Goal: Information Seeking & Learning: Learn about a topic

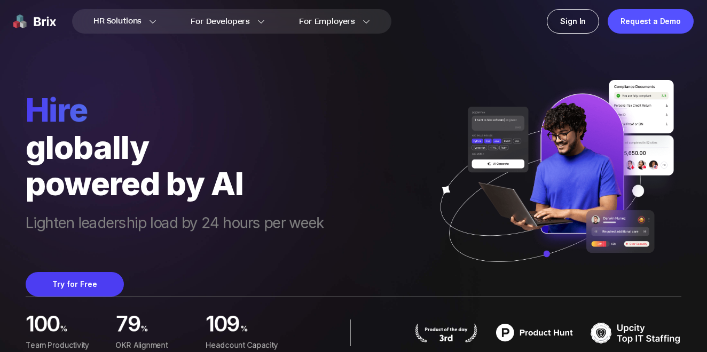
click at [372, 245] on div "hire globally powered by AI Lighten leadership load by 24 hours per week Try fo…" at bounding box center [354, 148] width 656 height 297
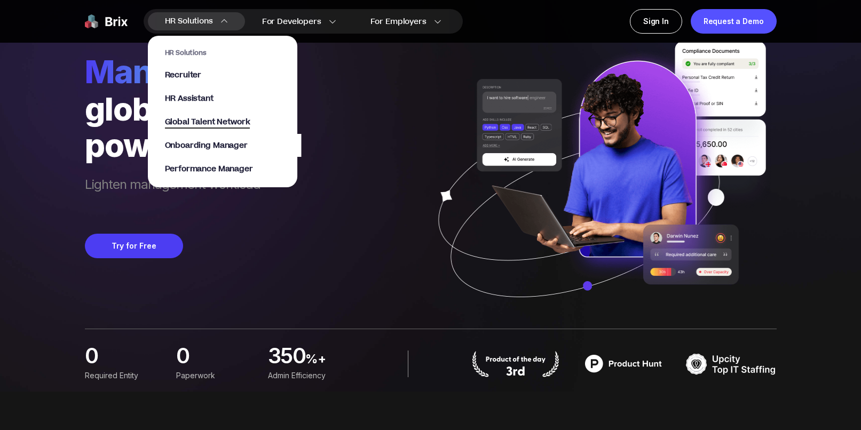
scroll to position [29, 0]
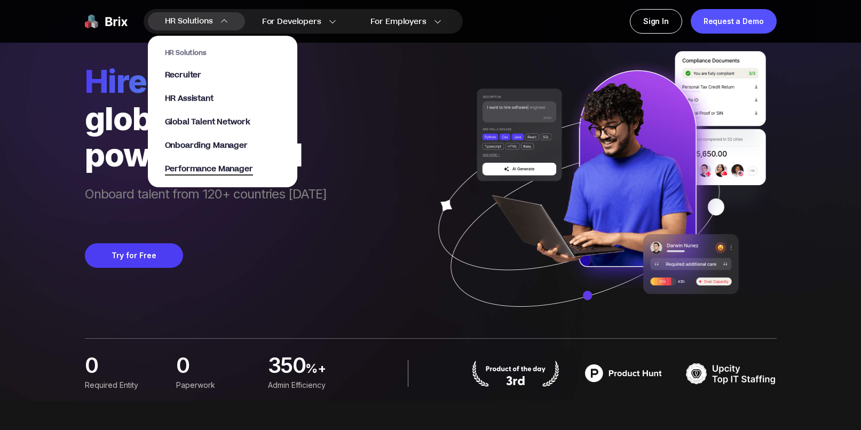
click at [216, 170] on span "Performance Manager" at bounding box center [209, 169] width 88 height 12
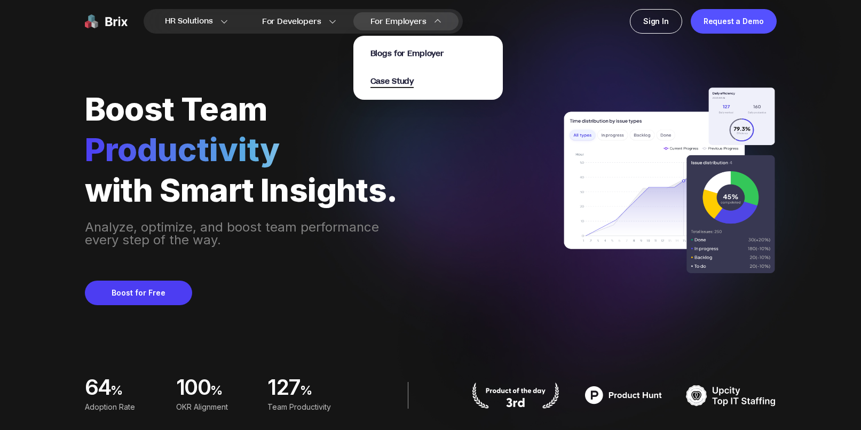
click at [382, 83] on span "Case Study" at bounding box center [393, 82] width 44 height 12
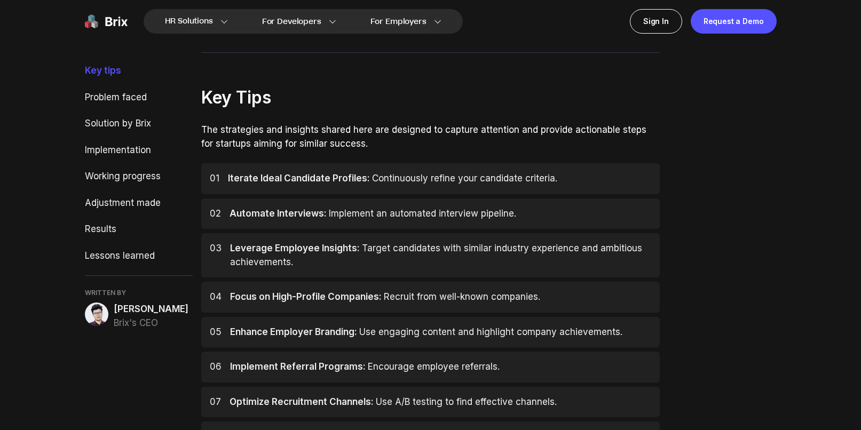
scroll to position [373, 0]
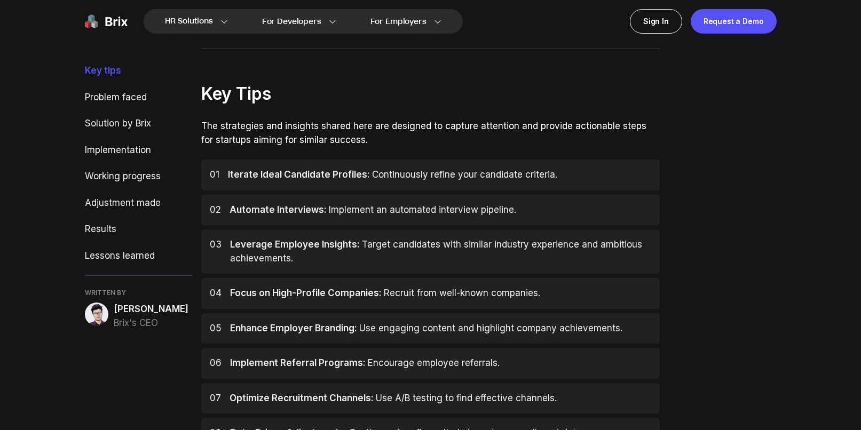
click at [329, 206] on span "Implement an automated interview pipeline." at bounding box center [422, 210] width 187 height 11
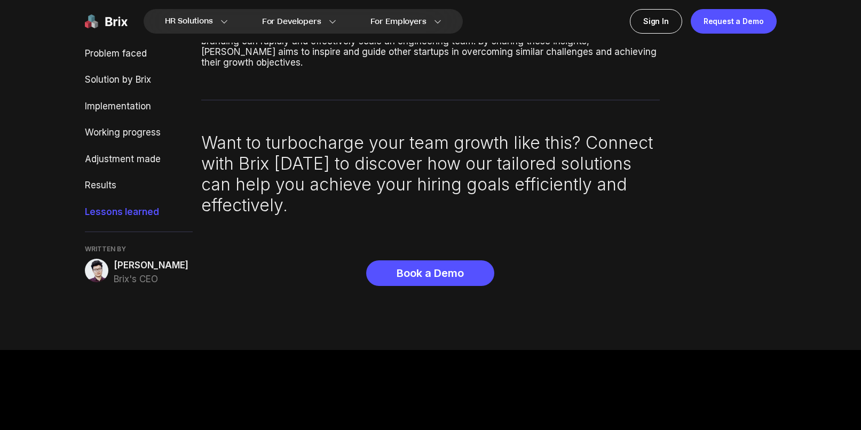
scroll to position [3982, 0]
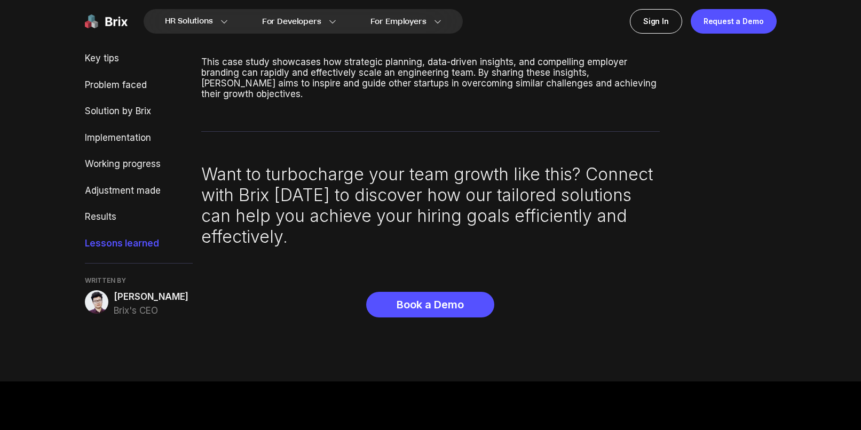
click at [130, 290] on span "[PERSON_NAME]" at bounding box center [151, 297] width 75 height 14
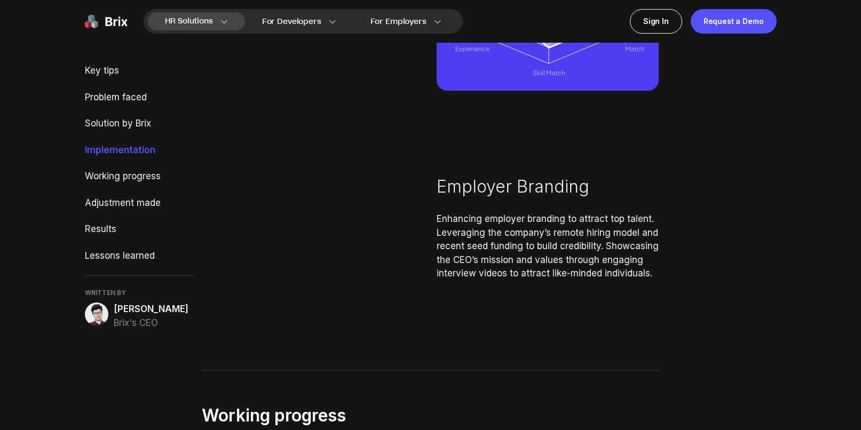
scroll to position [2274, 0]
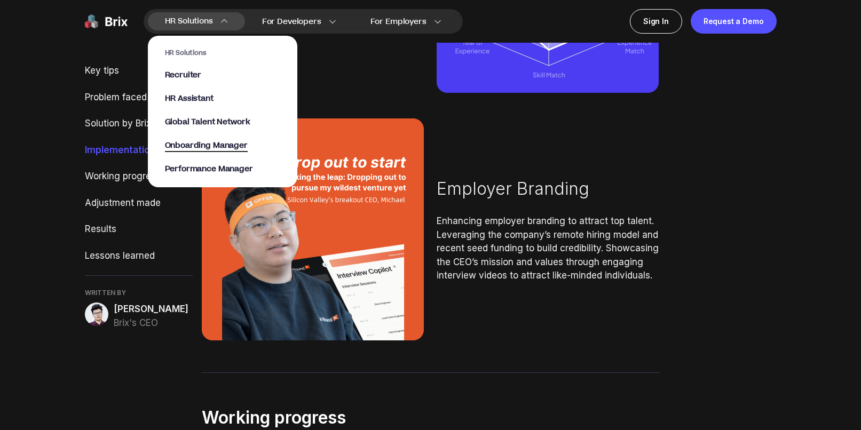
click at [215, 146] on span "Onboarding Manager" at bounding box center [206, 146] width 83 height 12
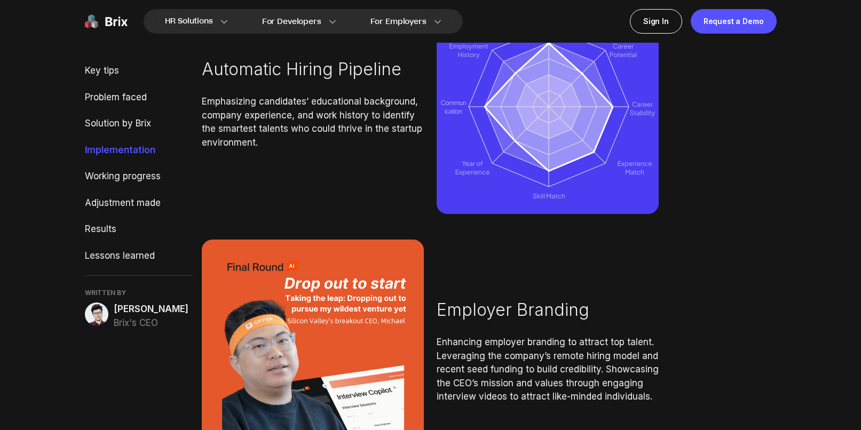
scroll to position [2154, 0]
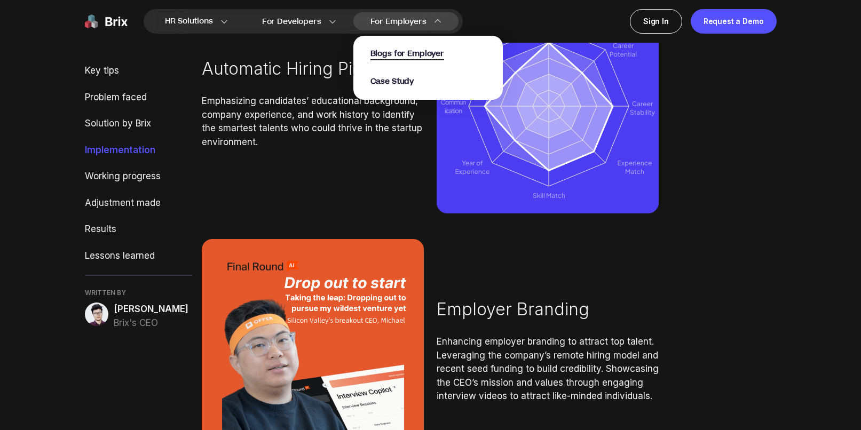
click at [391, 52] on span "Blogs for Employer" at bounding box center [408, 54] width 74 height 12
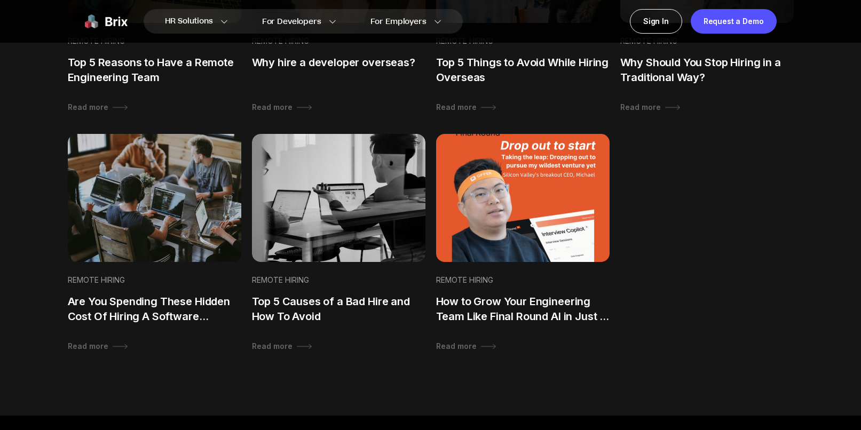
scroll to position [850, 0]
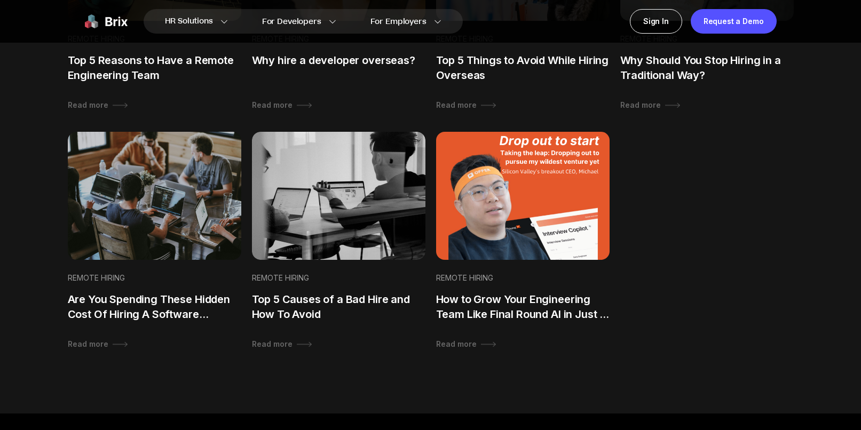
click at [516, 234] on img at bounding box center [522, 196] width 182 height 135
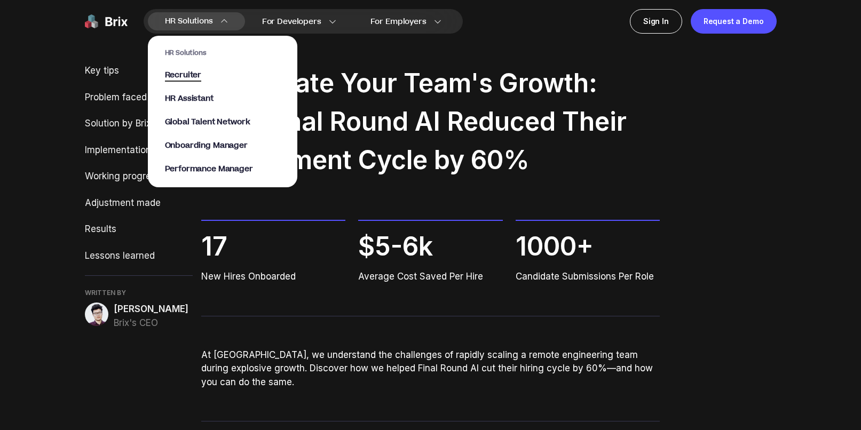
click at [189, 74] on span "Recruiter" at bounding box center [183, 75] width 37 height 12
click at [187, 96] on span "HR Assistant" at bounding box center [189, 99] width 49 height 12
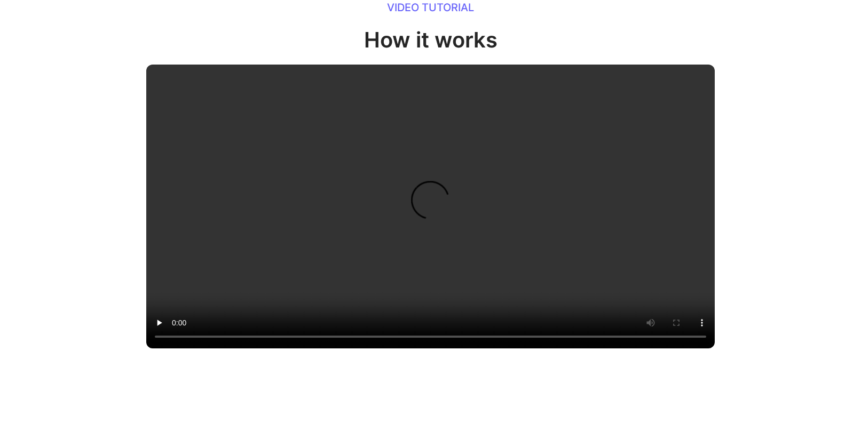
scroll to position [1082, 0]
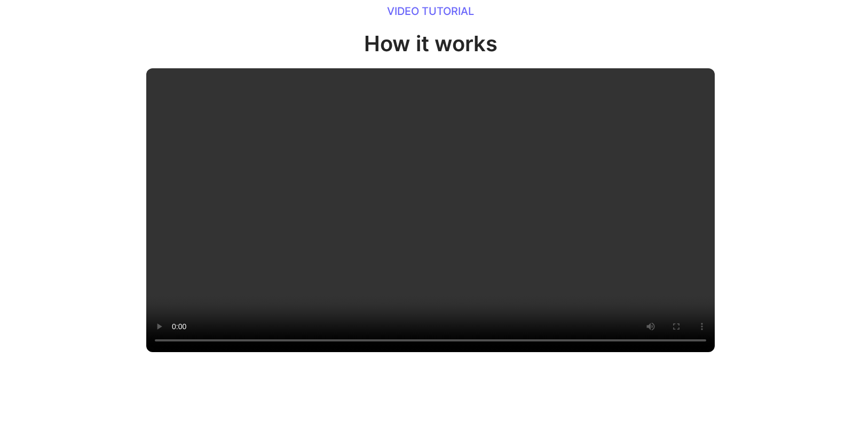
click at [476, 352] on video at bounding box center [430, 210] width 569 height 284
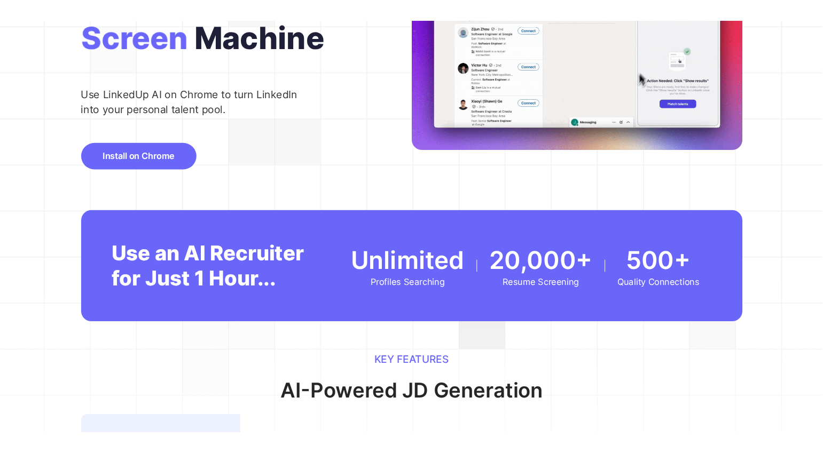
scroll to position [0, 0]
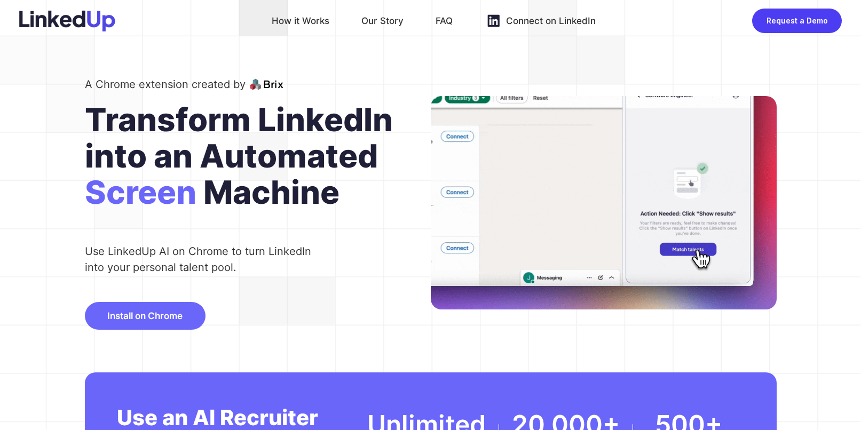
click at [382, 20] on div "Our Story" at bounding box center [383, 20] width 42 height 17
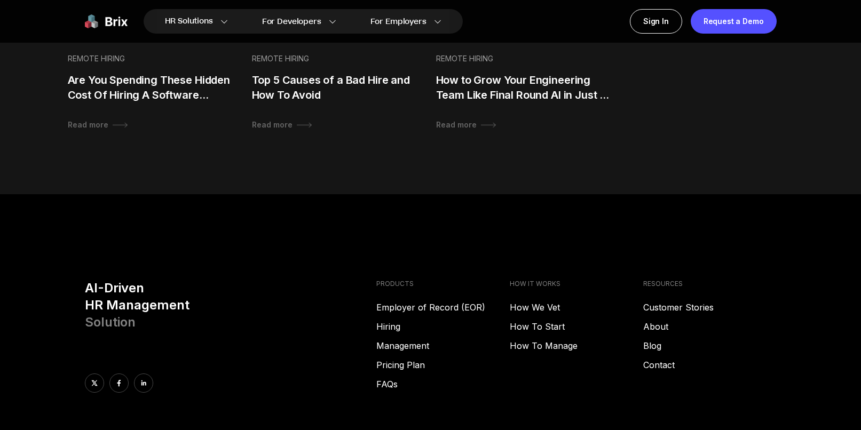
scroll to position [1079, 0]
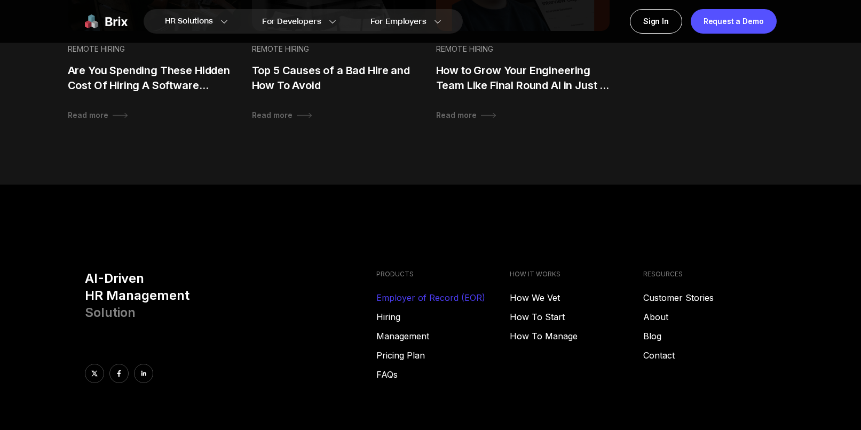
click at [404, 299] on link "Employer of Record (EOR)" at bounding box center [443, 298] width 134 height 13
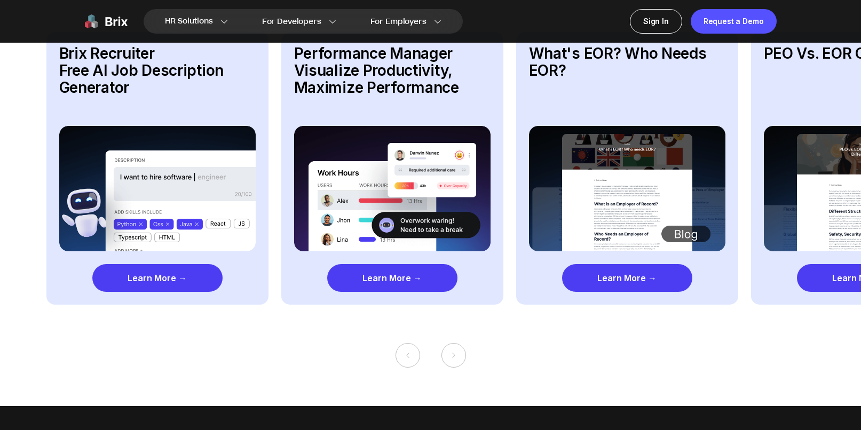
scroll to position [1741, 0]
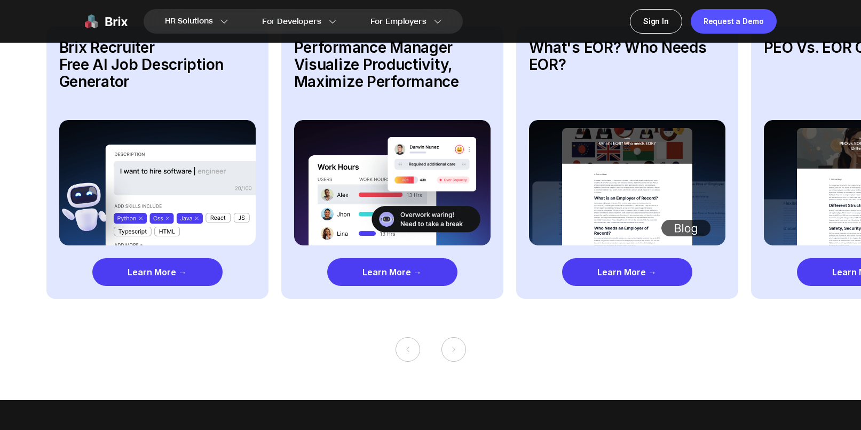
click at [608, 264] on div "Learn More →" at bounding box center [627, 272] width 130 height 28
